Goal: Information Seeking & Learning: Learn about a topic

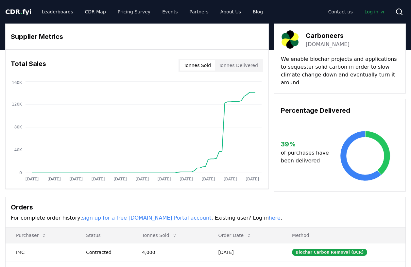
click at [224, 64] on button "Tonnes Delivered" at bounding box center [238, 65] width 47 height 10
click at [202, 66] on button "Tonnes Sold" at bounding box center [197, 65] width 35 height 10
click at [228, 66] on button "Tonnes Delivered" at bounding box center [238, 65] width 47 height 10
click at [206, 67] on button "Tonnes Sold" at bounding box center [197, 65] width 35 height 10
click at [230, 64] on button "Tonnes Delivered" at bounding box center [238, 65] width 47 height 10
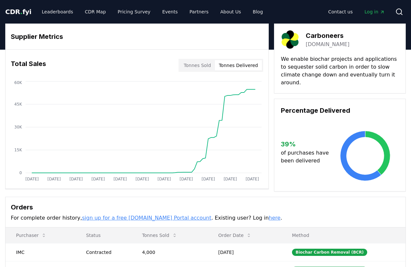
click at [206, 64] on button "Tonnes Sold" at bounding box center [197, 65] width 35 height 10
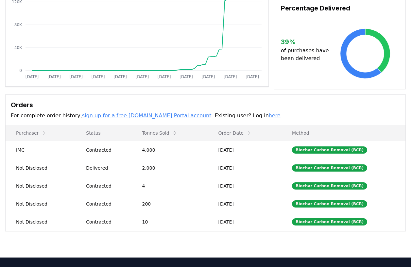
scroll to position [101, 0]
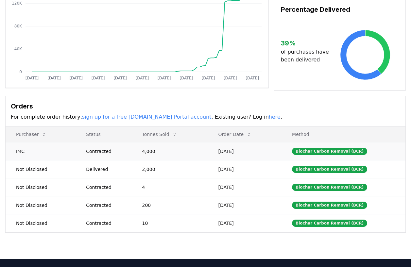
click at [32, 148] on td "IMC" at bounding box center [41, 151] width 70 height 18
click at [22, 149] on td "IMC" at bounding box center [41, 151] width 70 height 18
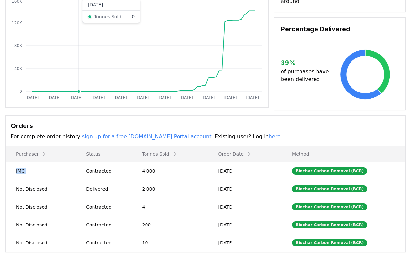
scroll to position [0, 0]
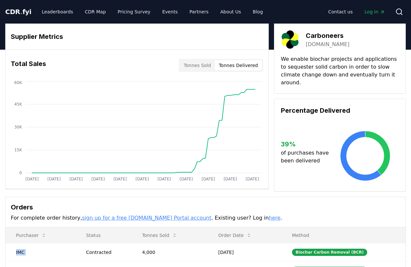
click at [245, 66] on button "Tonnes Delivered" at bounding box center [238, 65] width 47 height 10
click at [207, 67] on button "Tonnes Sold" at bounding box center [197, 65] width 35 height 10
click at [246, 65] on button "Tonnes Delivered" at bounding box center [238, 65] width 47 height 10
click at [52, 14] on link "Leaderboards" at bounding box center [58, 12] width 42 height 12
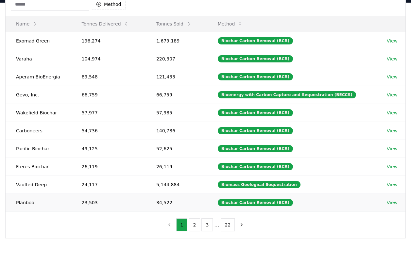
scroll to position [72, 0]
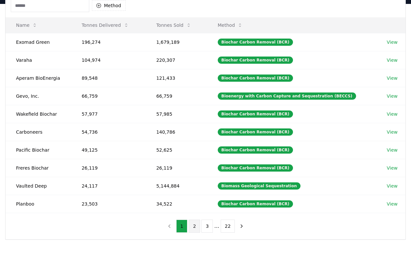
click at [197, 229] on button "2" at bounding box center [194, 226] width 11 height 13
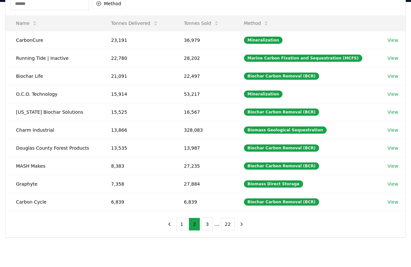
scroll to position [74, 0]
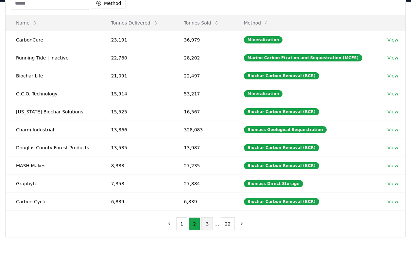
click at [205, 223] on button "3" at bounding box center [206, 223] width 11 height 13
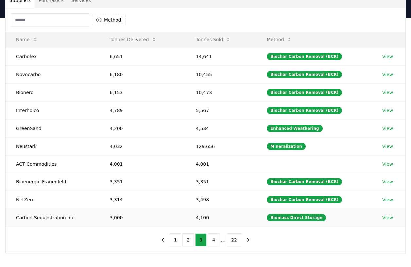
scroll to position [58, 0]
click at [211, 238] on button "4" at bounding box center [213, 239] width 11 height 13
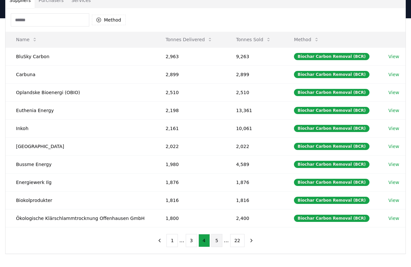
click at [214, 244] on button "5" at bounding box center [216, 240] width 11 height 13
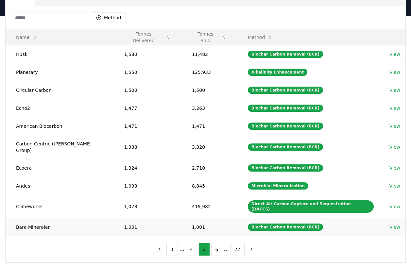
scroll to position [64, 0]
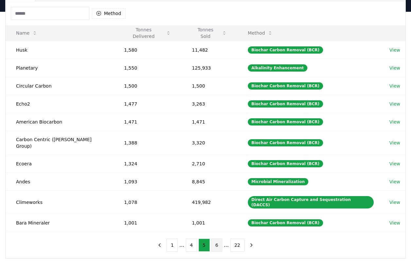
click at [218, 239] on button "6" at bounding box center [216, 245] width 11 height 13
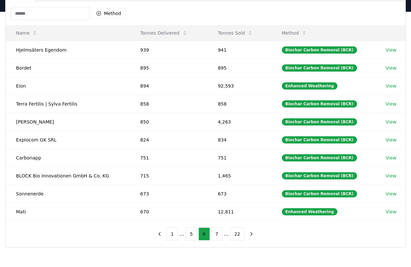
click at [218, 238] on button "7" at bounding box center [216, 234] width 11 height 13
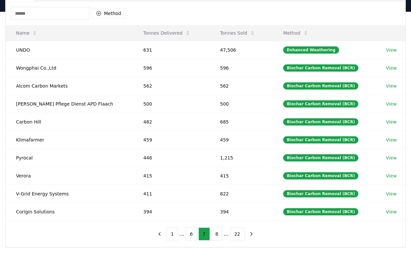
click at [197, 235] on ul "1 ... 6 7 8 ... 22" at bounding box center [205, 234] width 78 height 13
click at [194, 235] on button "6" at bounding box center [191, 234] width 11 height 13
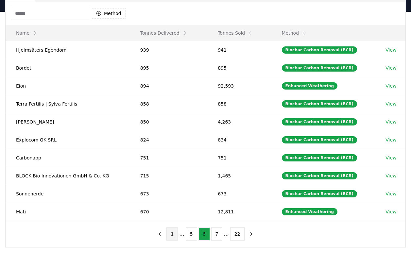
click at [174, 235] on button "1" at bounding box center [171, 234] width 11 height 13
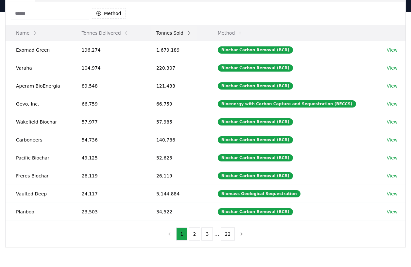
click at [171, 37] on button "Tonnes Sold" at bounding box center [173, 32] width 45 height 13
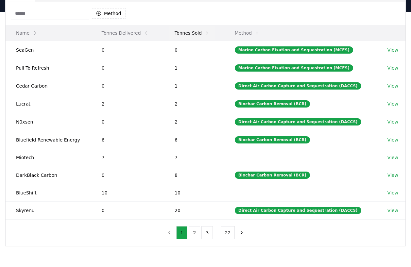
click at [179, 33] on button "Tonnes Sold" at bounding box center [191, 32] width 45 height 13
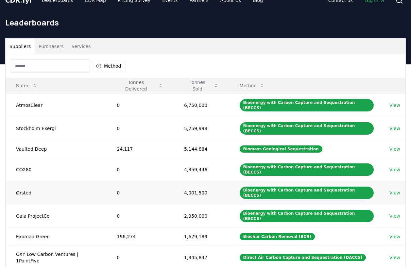
scroll to position [0, 0]
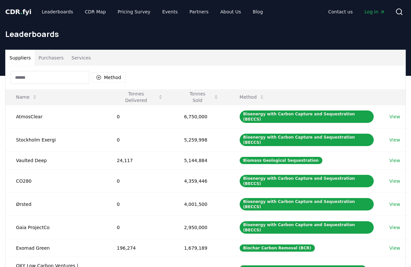
click at [51, 56] on button "Purchasers" at bounding box center [51, 58] width 33 height 16
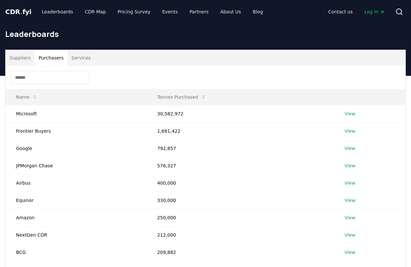
click at [72, 54] on button "Services" at bounding box center [81, 58] width 27 height 16
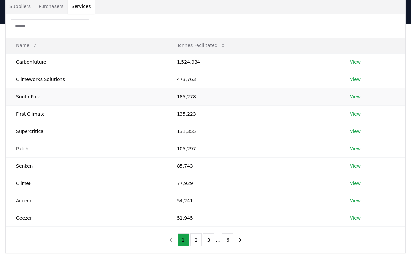
scroll to position [50, 0]
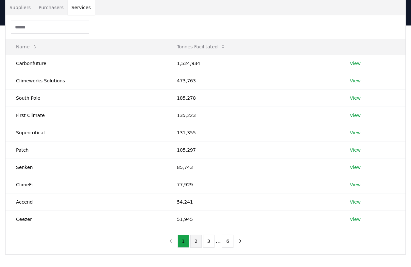
click at [191, 243] on button "2" at bounding box center [195, 241] width 11 height 13
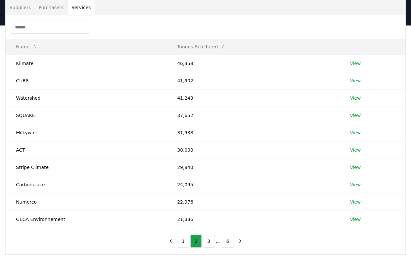
scroll to position [0, 0]
